Goal: Navigation & Orientation: Find specific page/section

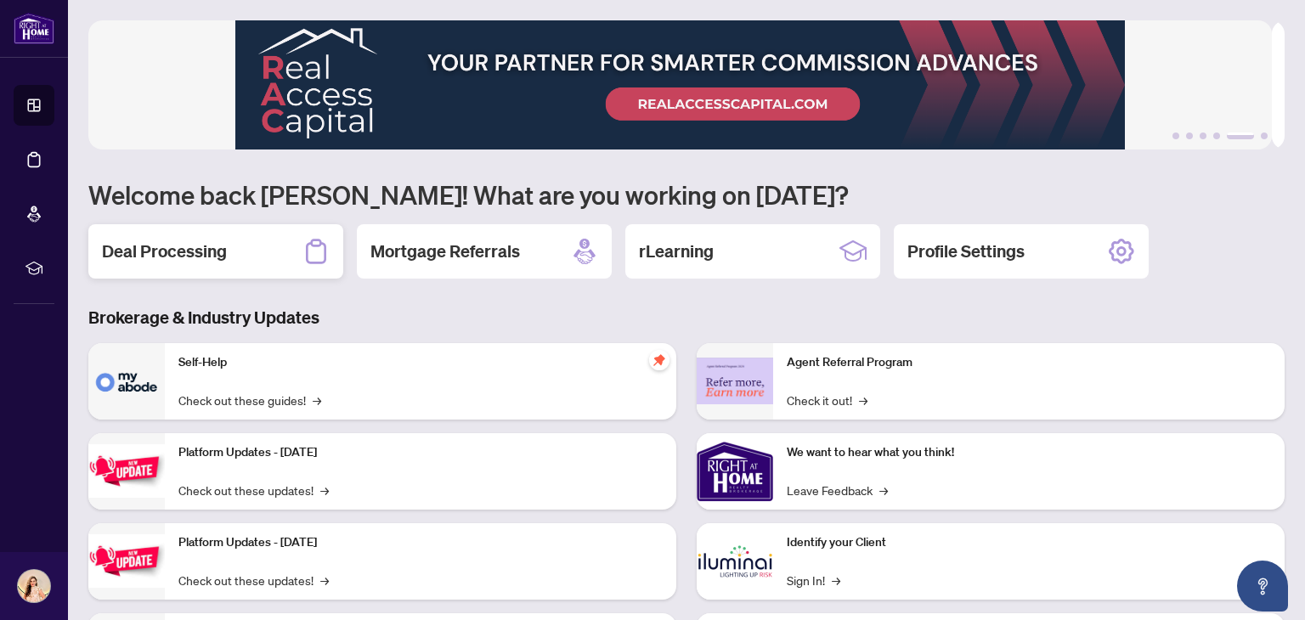
click at [264, 230] on div "Deal Processing" at bounding box center [215, 251] width 255 height 54
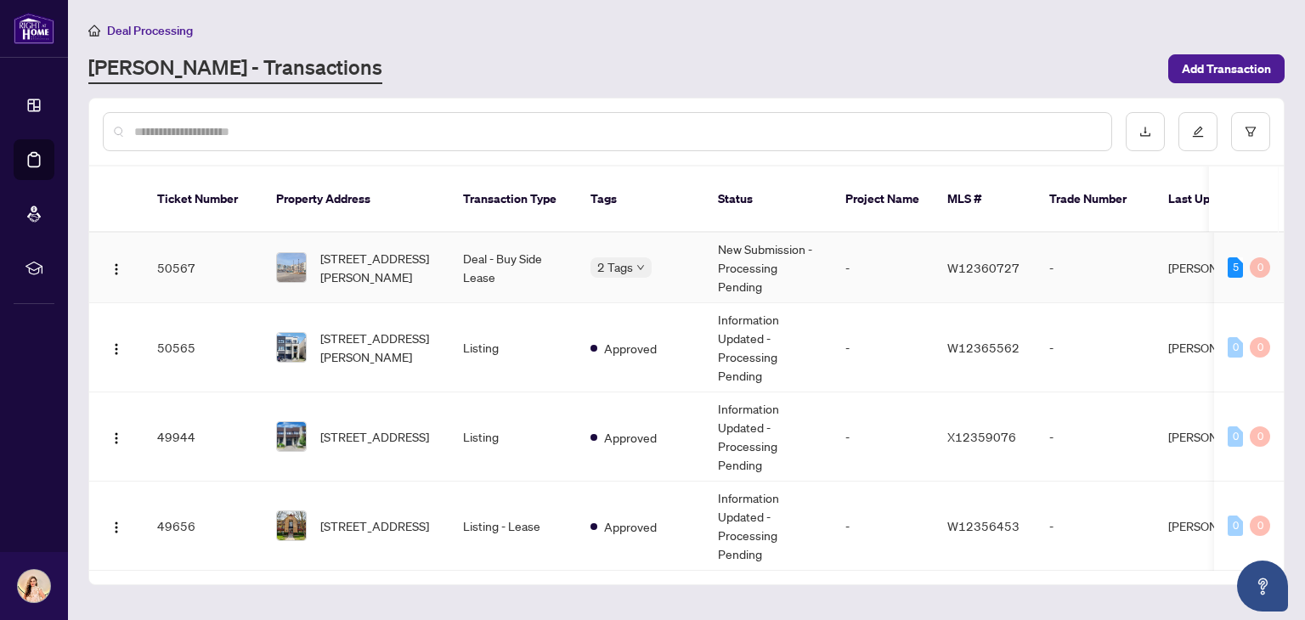
click at [570, 246] on td "Deal - Buy Side Lease" at bounding box center [512, 268] width 127 height 71
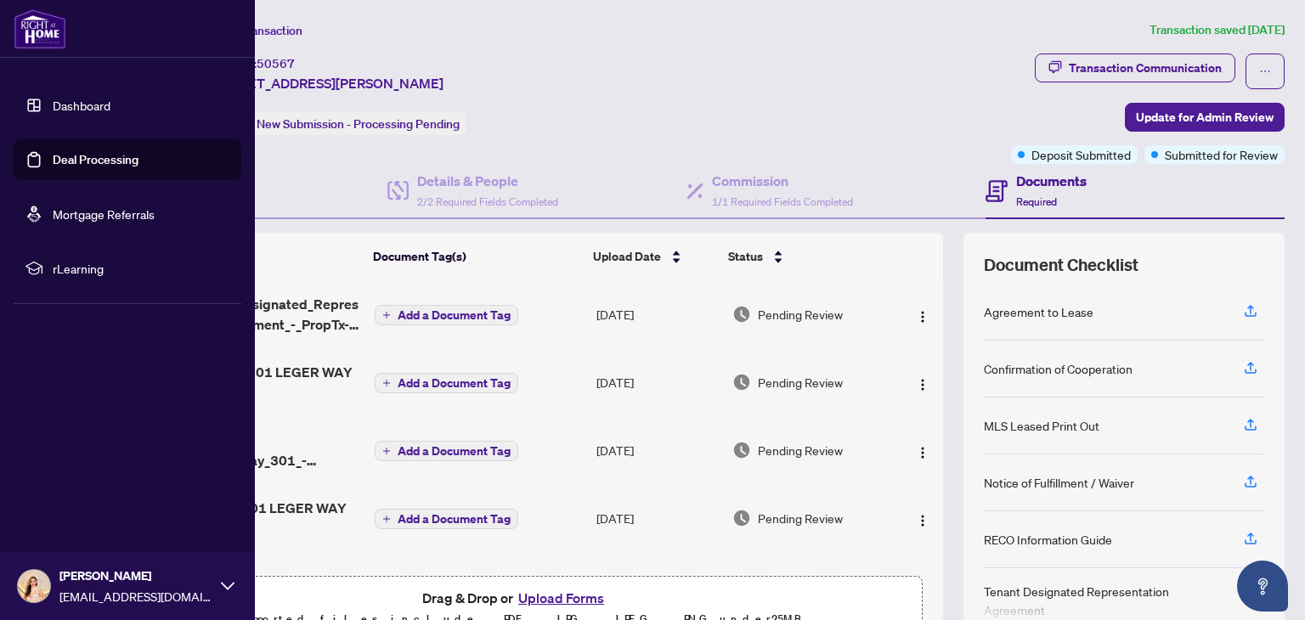
click at [110, 110] on link "Dashboard" at bounding box center [82, 105] width 58 height 15
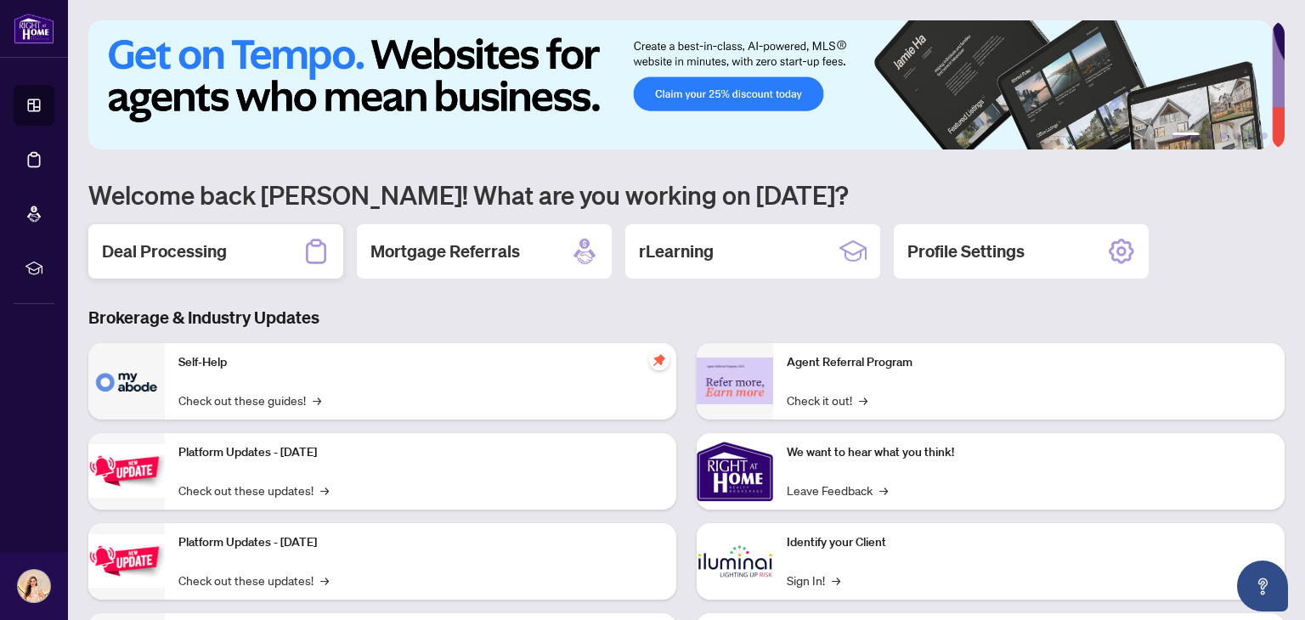
click at [239, 251] on div "Deal Processing" at bounding box center [215, 251] width 255 height 54
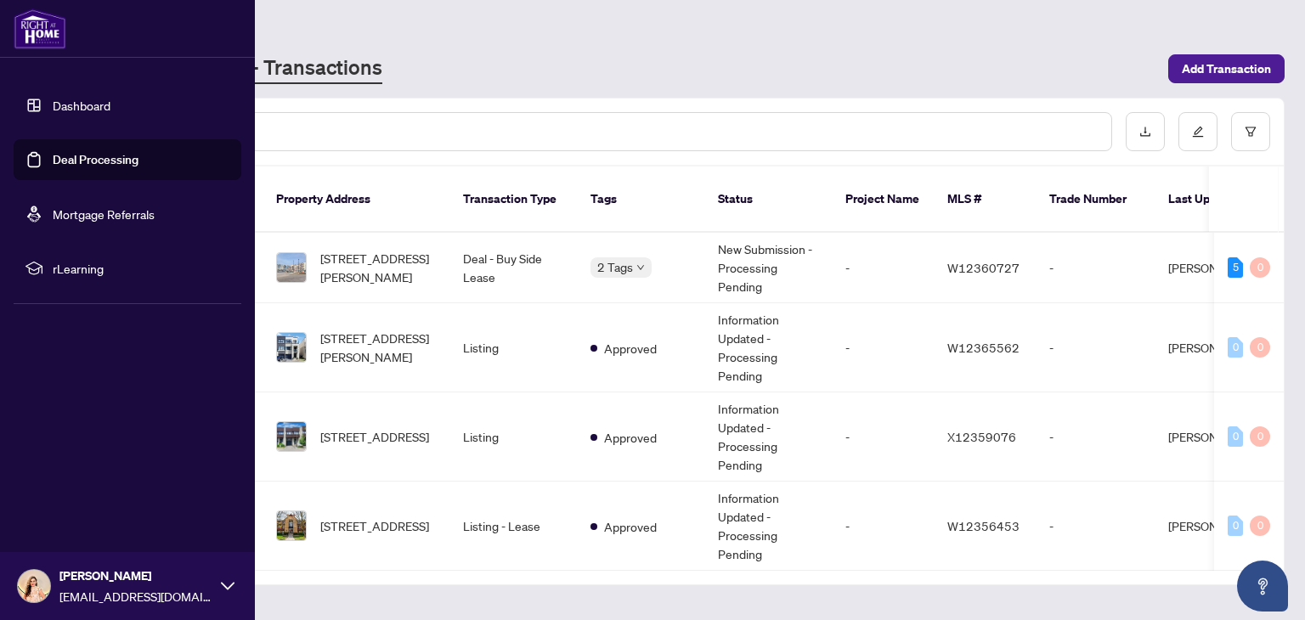
click at [110, 102] on link "Dashboard" at bounding box center [82, 105] width 58 height 15
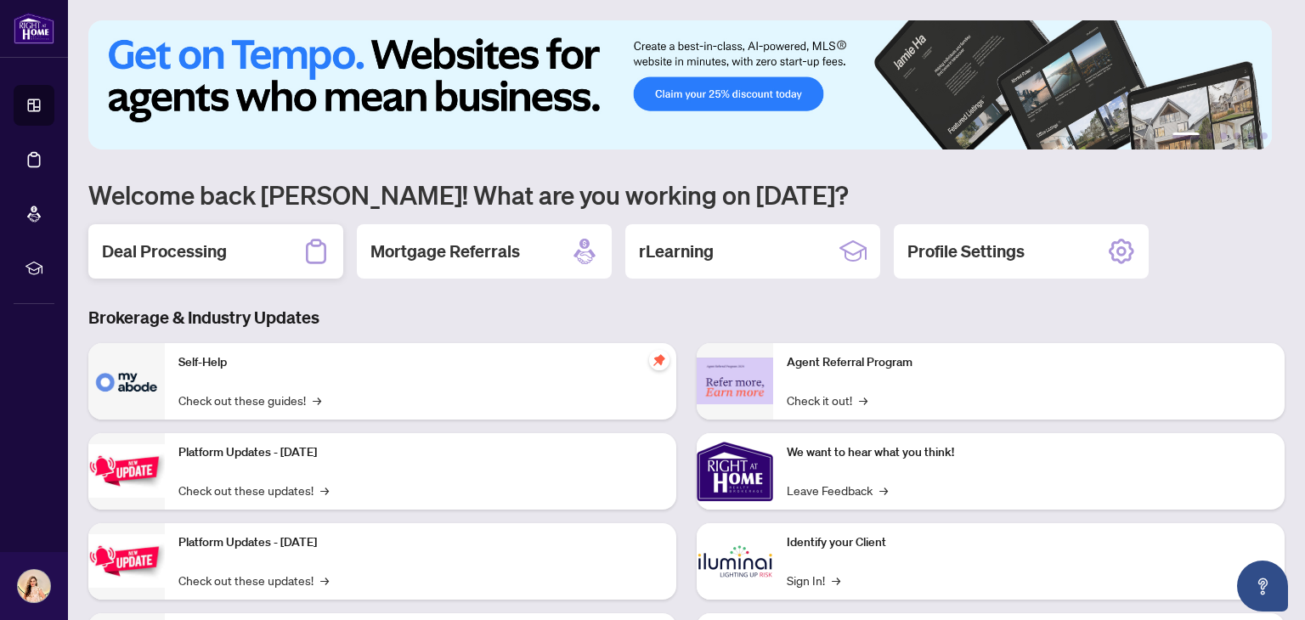
click at [222, 249] on h2 "Deal Processing" at bounding box center [164, 252] width 125 height 24
